Goal: Information Seeking & Learning: Learn about a topic

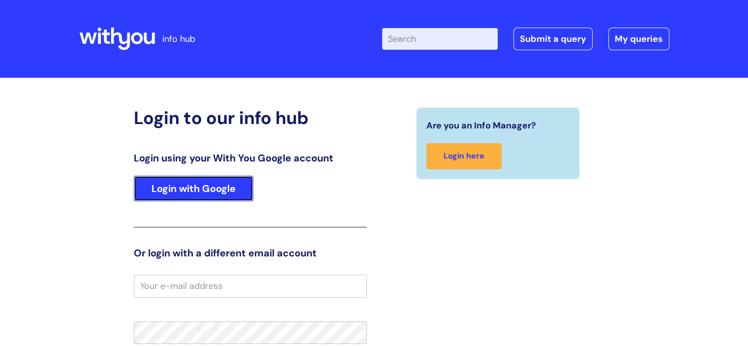
click at [223, 191] on link "Login with Google" at bounding box center [193, 189] width 119 height 26
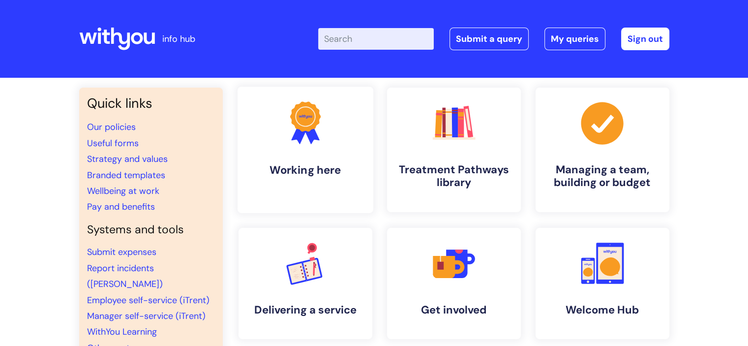
click at [301, 150] on link ".cls-1{fill:#f89b22;}.cls-1,.cls-2,.cls-3{stroke-width:0px;}.cls-2{fill:#2d3cff…" at bounding box center [305, 150] width 136 height 126
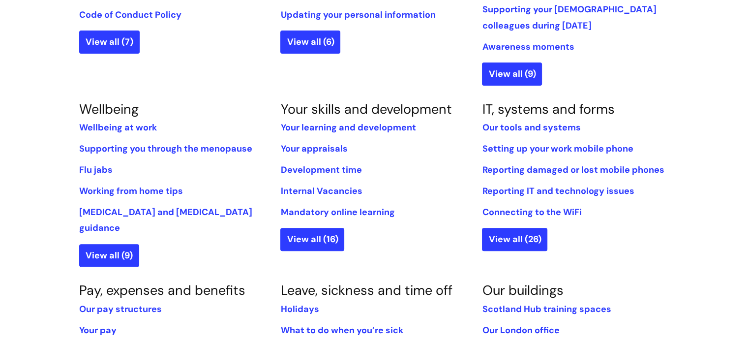
scroll to position [344, 0]
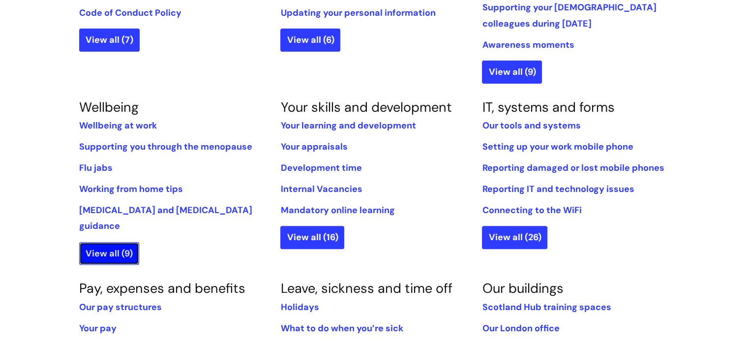
click at [109, 242] on link "View all (9)" at bounding box center [109, 253] width 60 height 23
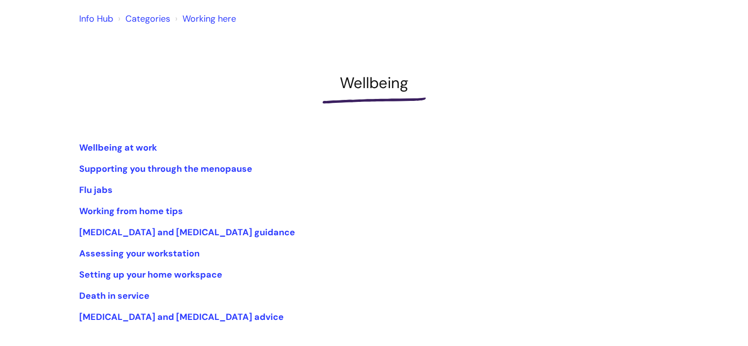
scroll to position [98, 0]
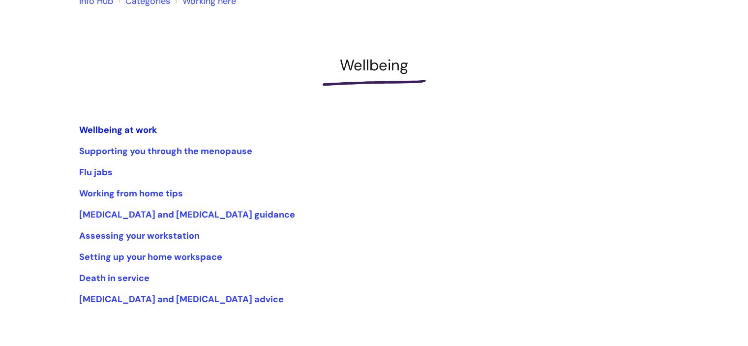
click at [145, 131] on link "Wellbeing at work" at bounding box center [118, 130] width 78 height 12
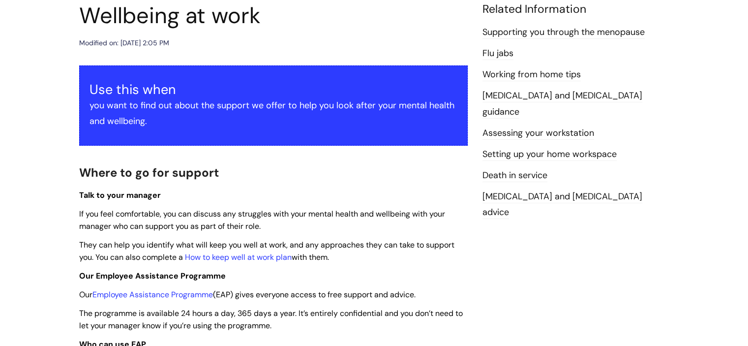
scroll to position [147, 0]
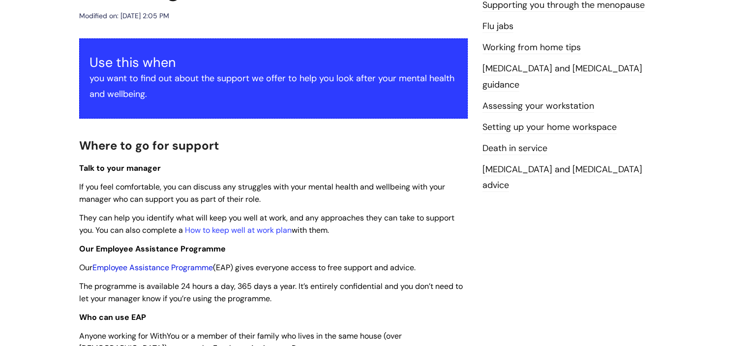
click at [171, 265] on link "Employee Assistance Programme" at bounding box center [152, 267] width 120 height 10
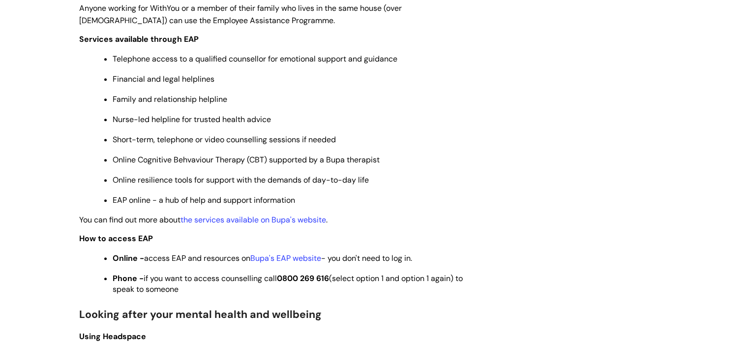
scroll to position [541, 0]
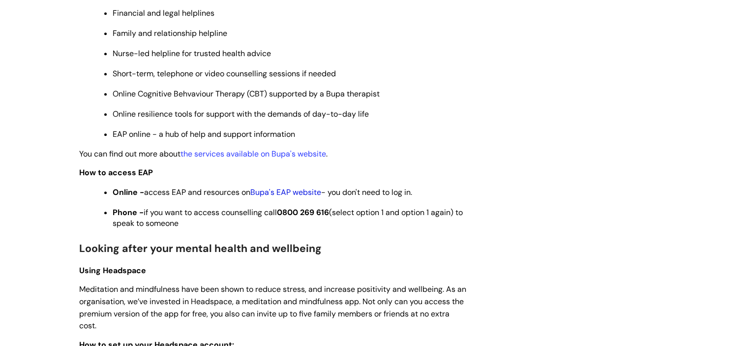
click at [264, 192] on link "Bupa's EAP website" at bounding box center [285, 192] width 71 height 10
